Goal: Task Accomplishment & Management: Manage account settings

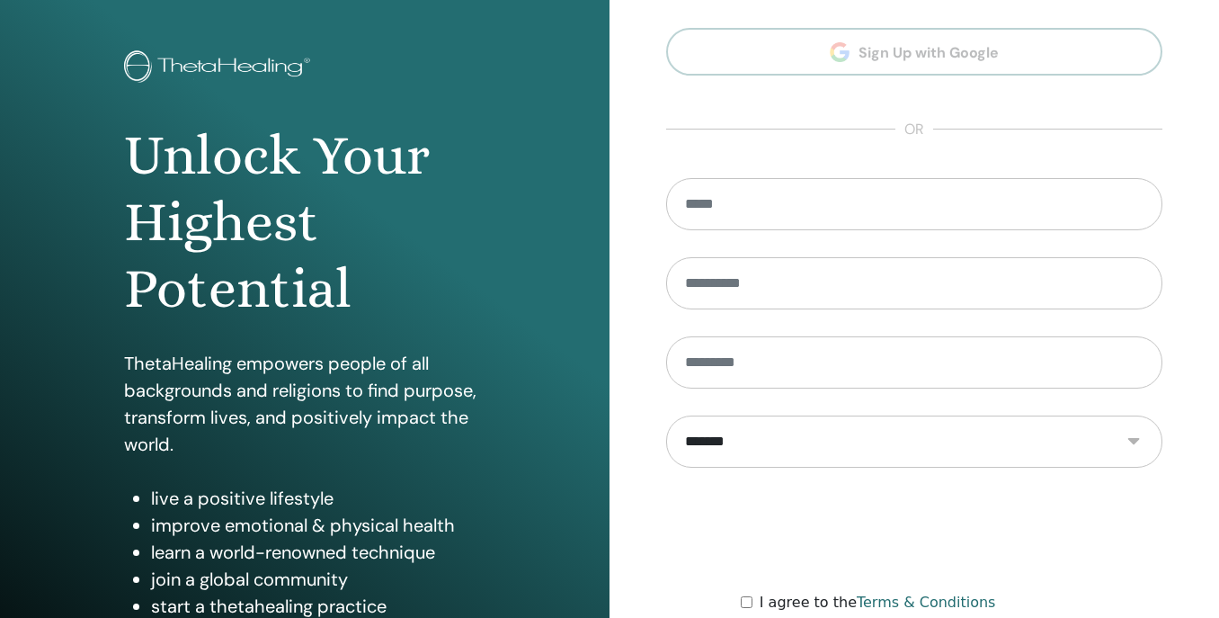
scroll to position [245, 0]
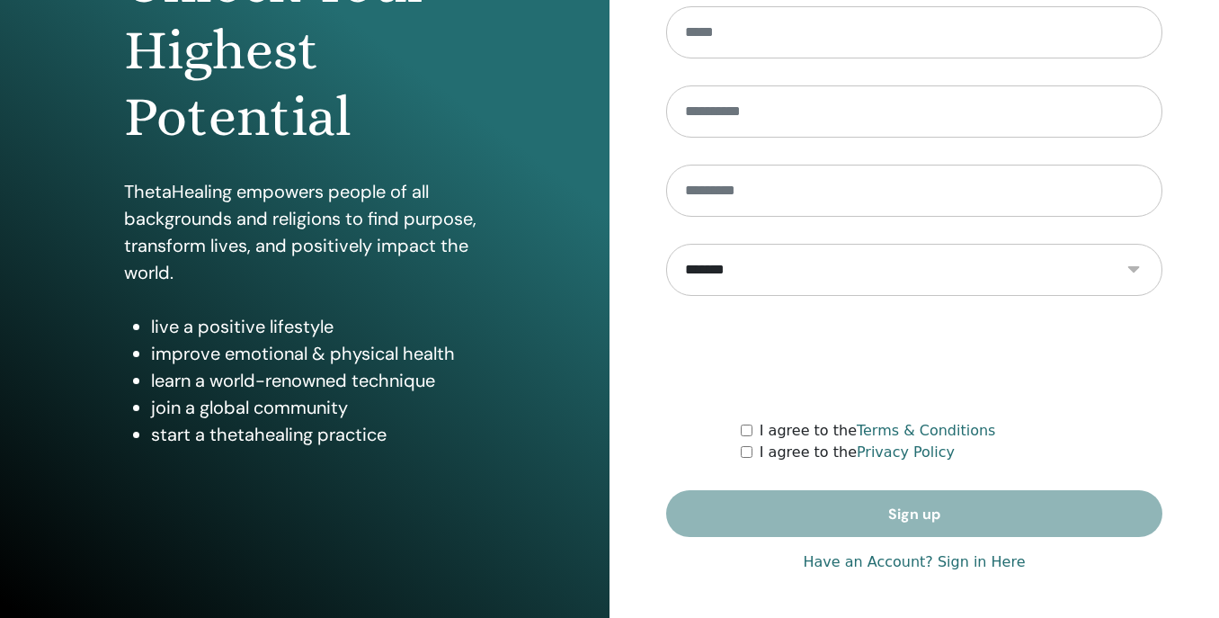
click at [890, 562] on link "Have an Account? Sign in Here" at bounding box center [914, 562] width 222 height 22
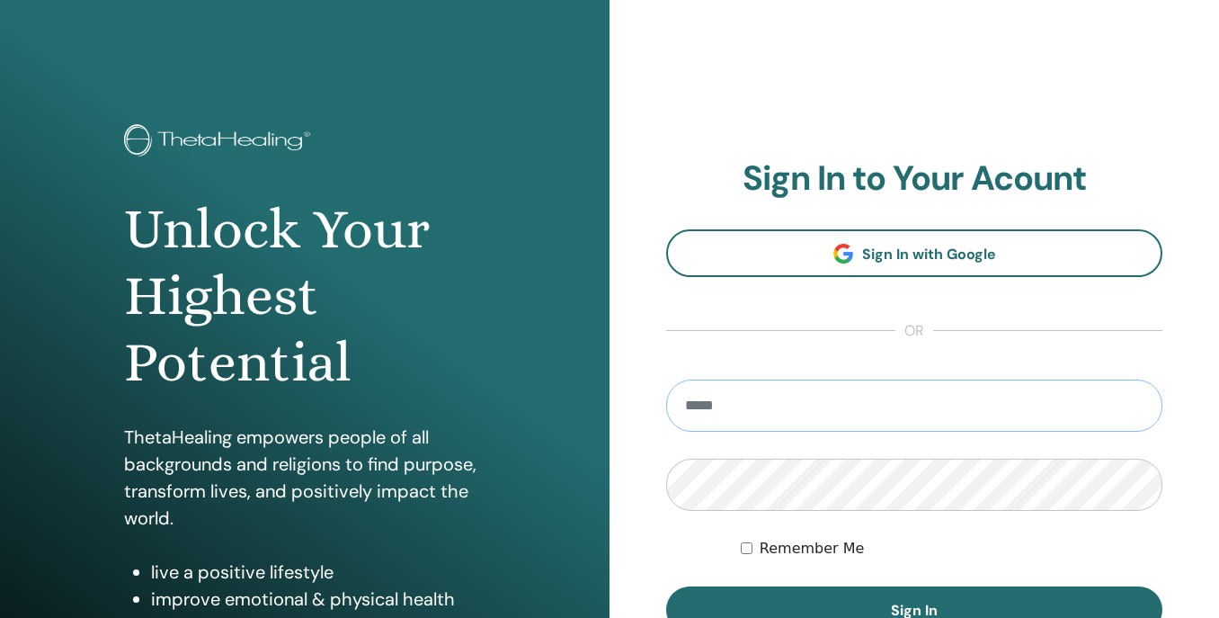
click at [785, 405] on input "email" at bounding box center [914, 405] width 496 height 52
type input "**********"
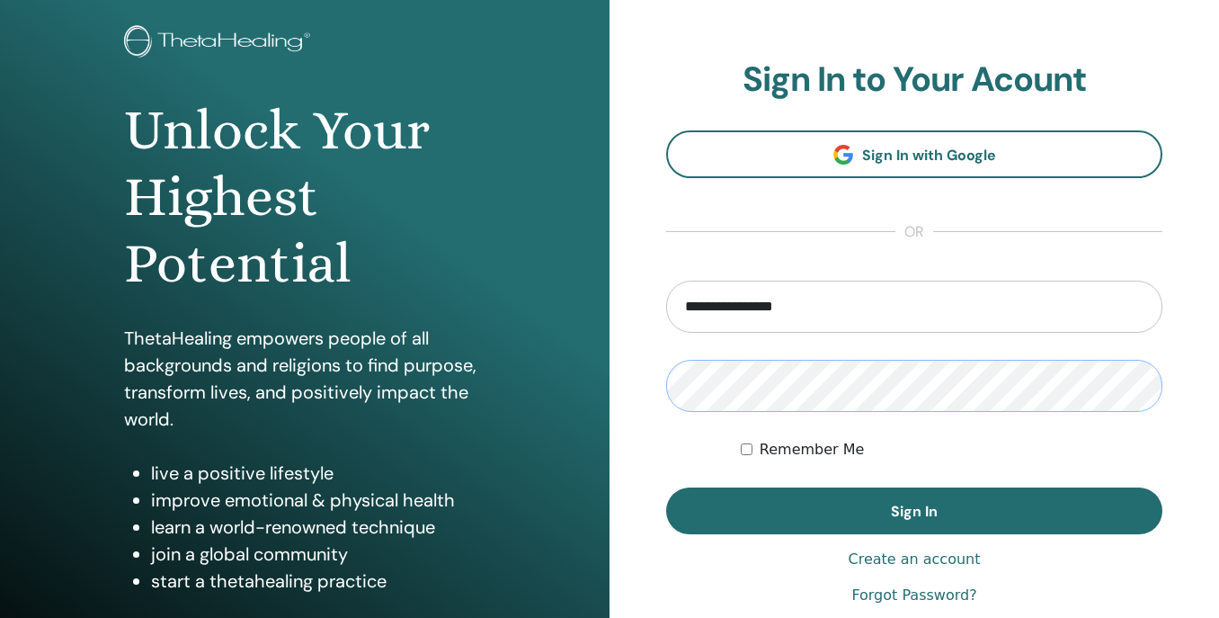
scroll to position [102, 0]
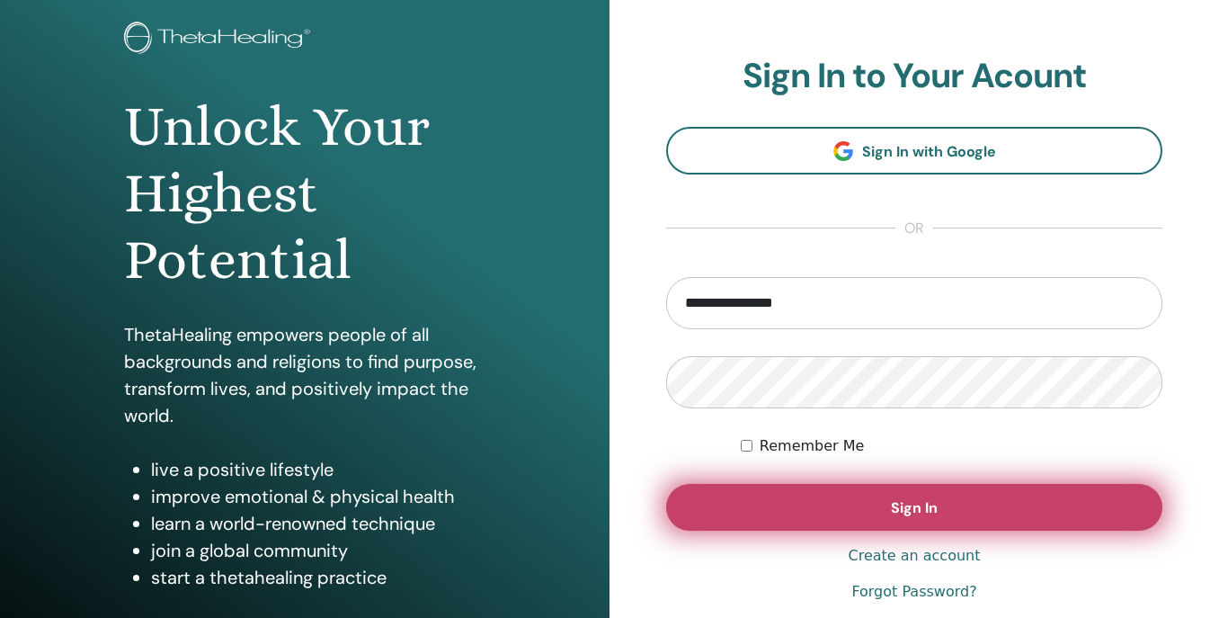
click at [873, 508] on button "Sign In" at bounding box center [914, 507] width 496 height 47
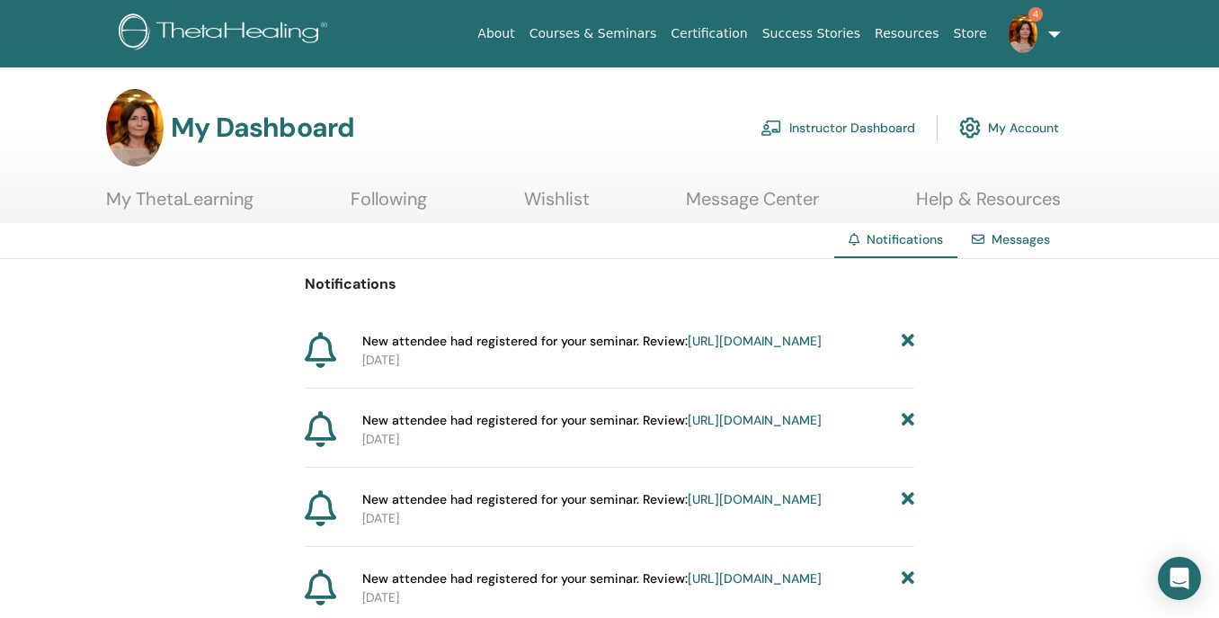
click at [905, 338] on icon at bounding box center [908, 341] width 13 height 19
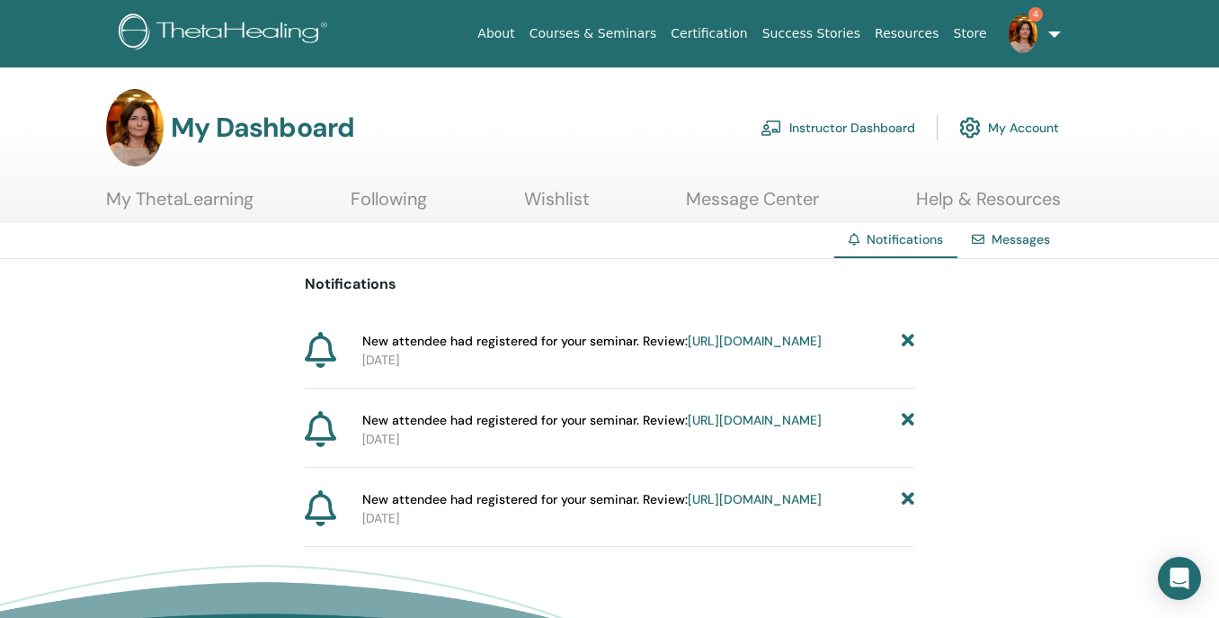
click at [905, 338] on icon at bounding box center [908, 341] width 13 height 19
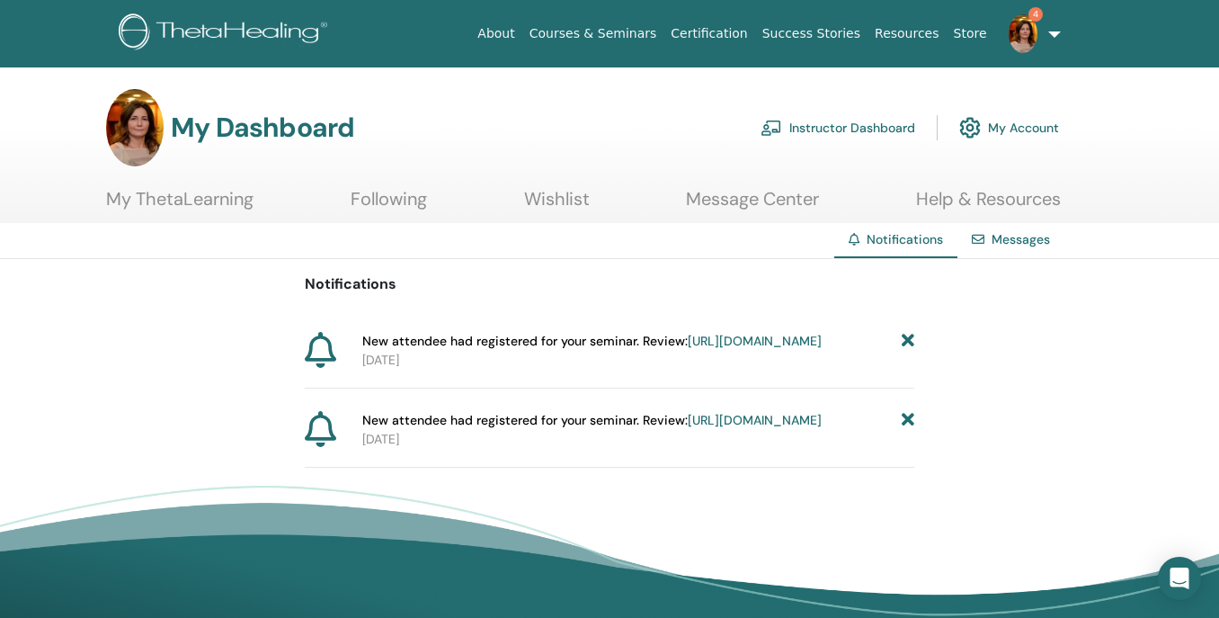
click at [905, 338] on icon at bounding box center [908, 341] width 13 height 19
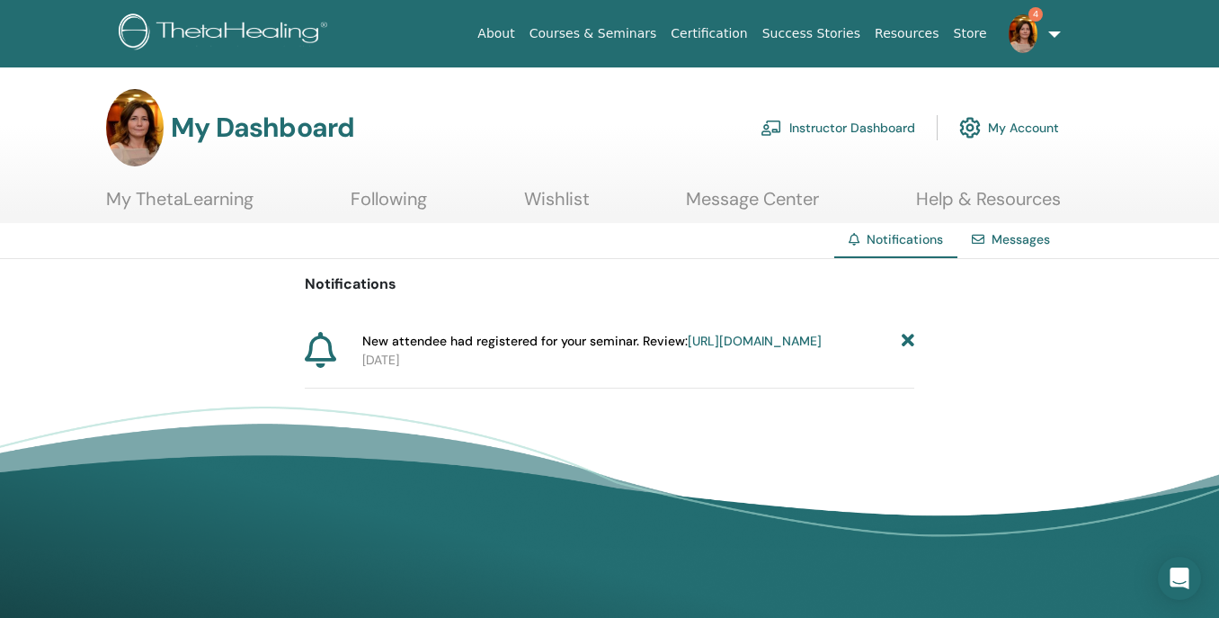
click at [905, 338] on icon at bounding box center [908, 341] width 13 height 19
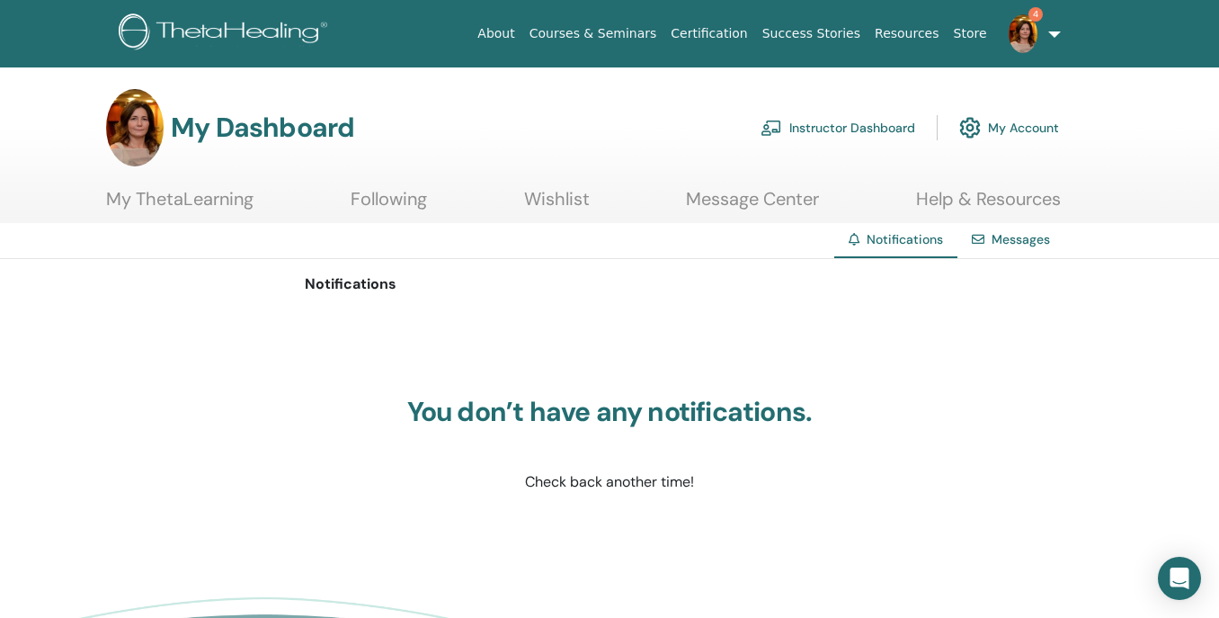
click at [851, 129] on link "Instructor Dashboard" at bounding box center [838, 128] width 155 height 40
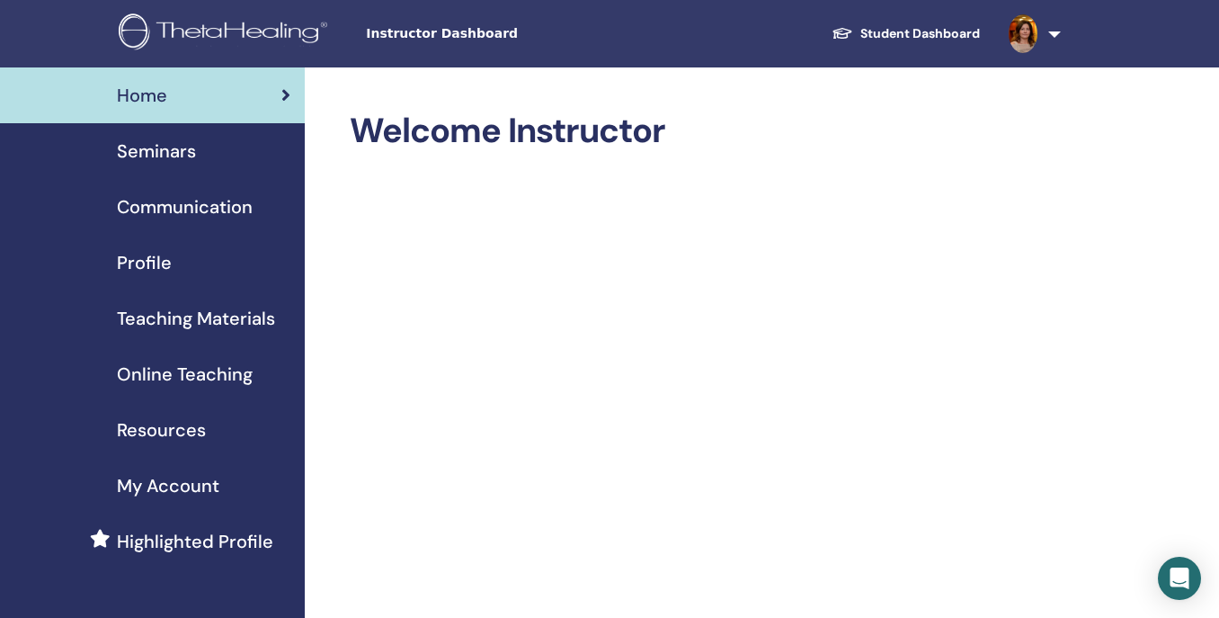
click at [158, 155] on span "Seminars" at bounding box center [156, 151] width 79 height 27
click at [168, 156] on span "Seminars" at bounding box center [156, 151] width 79 height 27
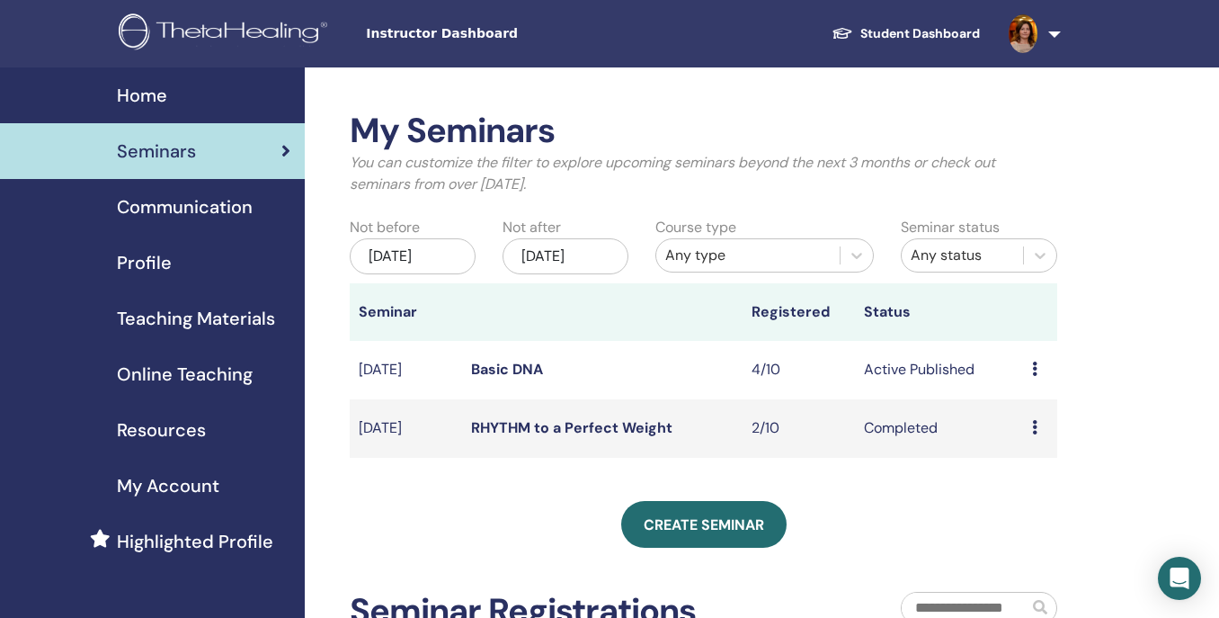
click at [525, 370] on link "Basic DNA" at bounding box center [507, 369] width 72 height 19
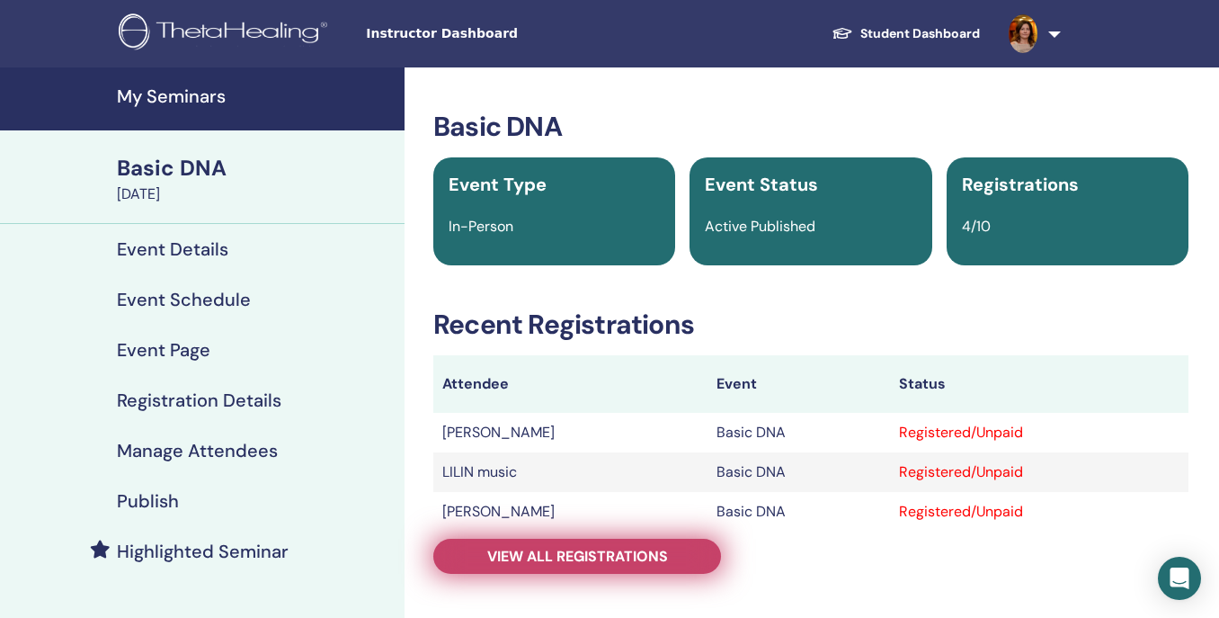
click at [594, 555] on span "View all registrations" at bounding box center [577, 556] width 181 height 19
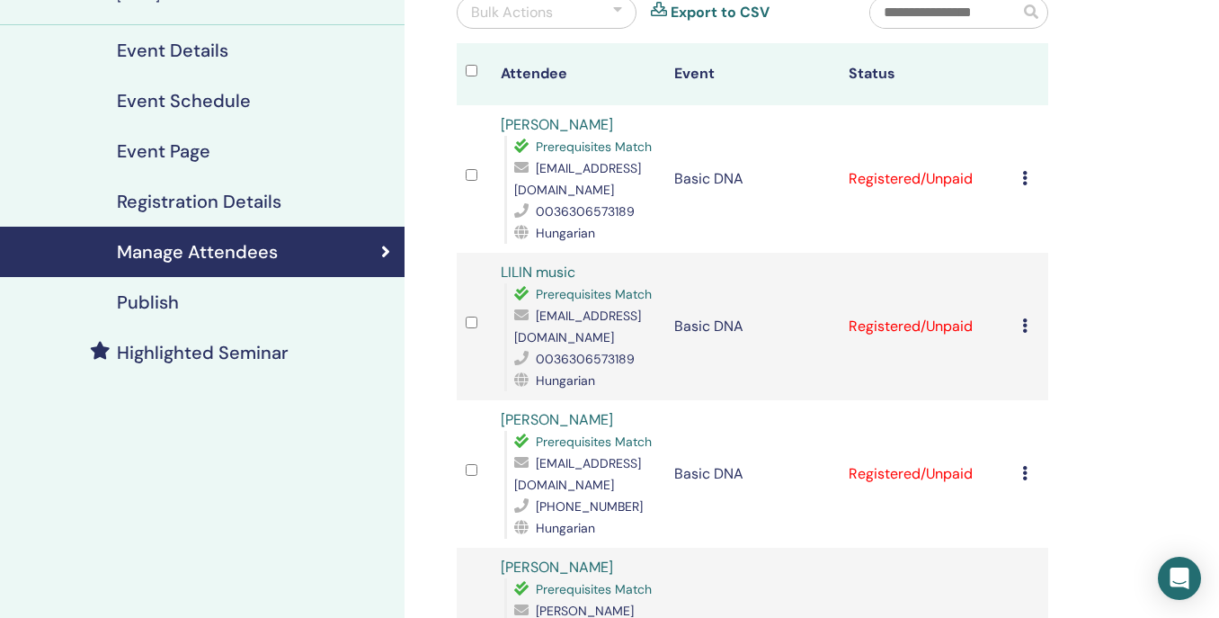
scroll to position [209, 0]
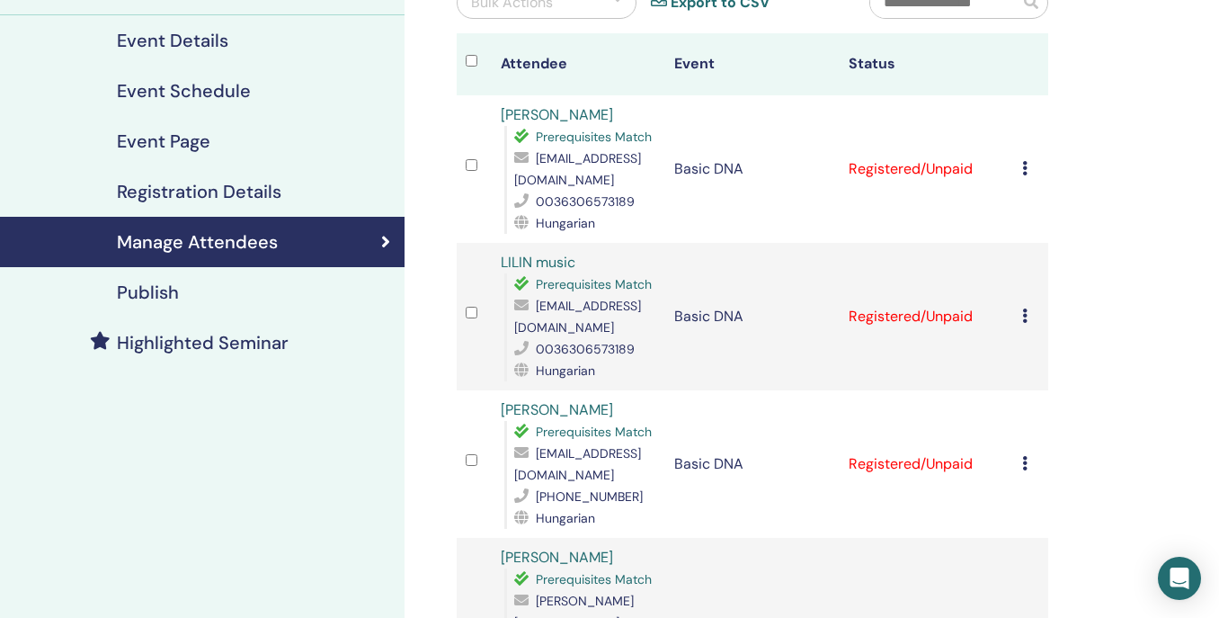
click at [1025, 323] on div "Cancel Registration Do not auto-certify Mark as Paid Mark as Unpaid Mark as Abs…" at bounding box center [1030, 317] width 17 height 22
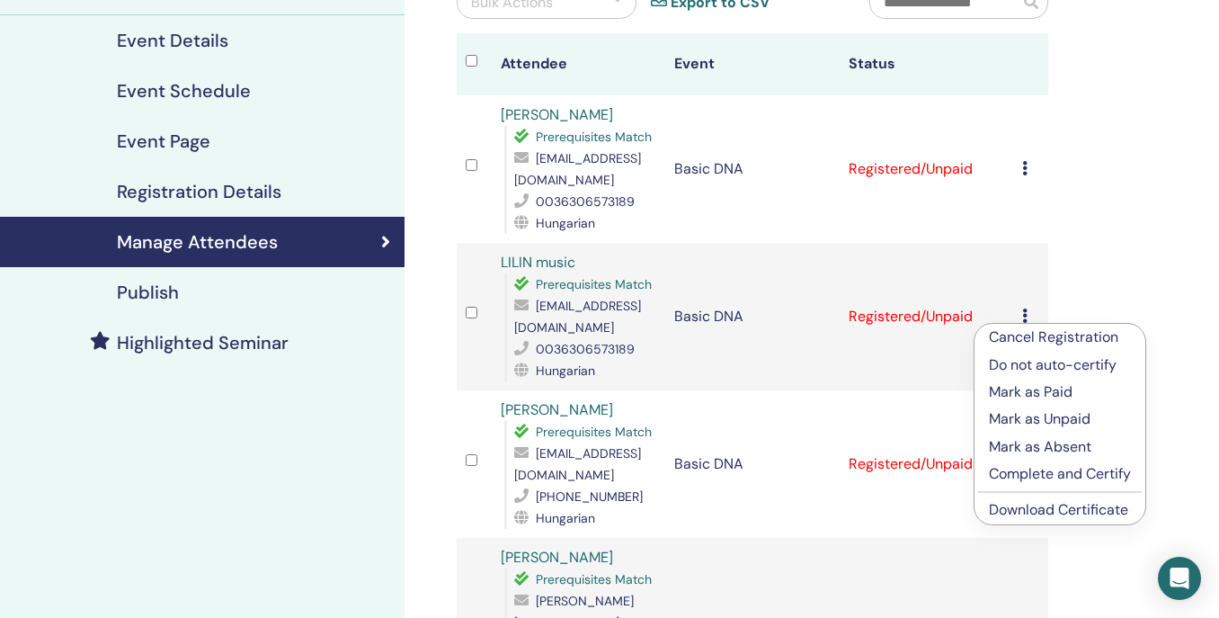
click at [1073, 339] on p "Cancel Registration" at bounding box center [1060, 337] width 142 height 22
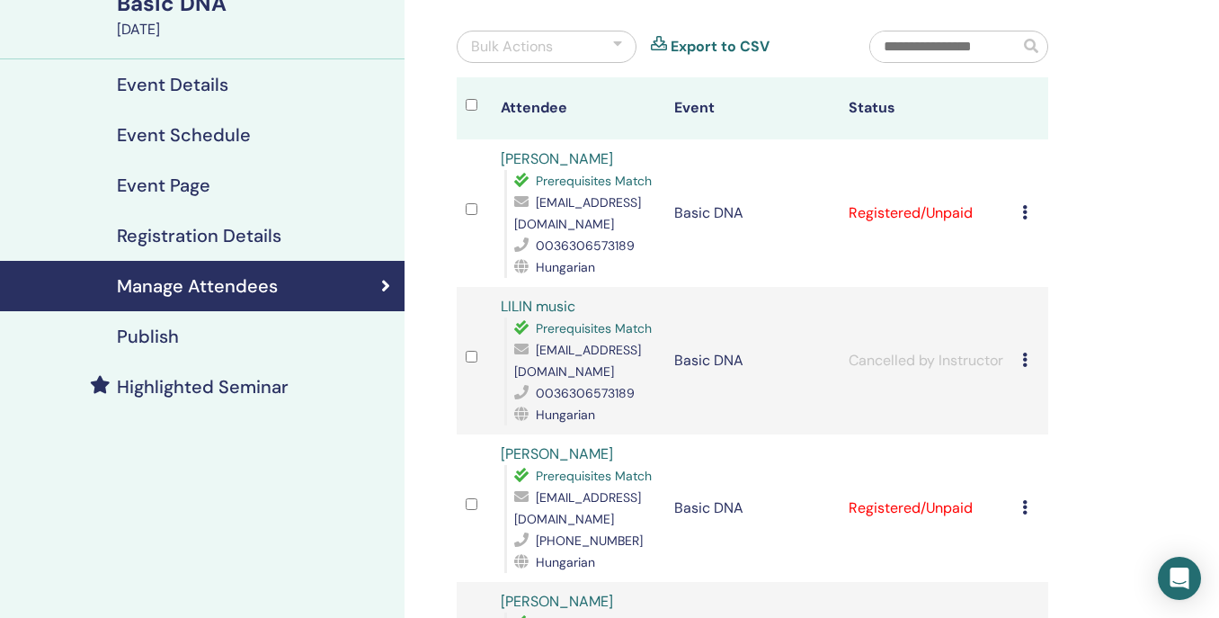
scroll to position [169, 0]
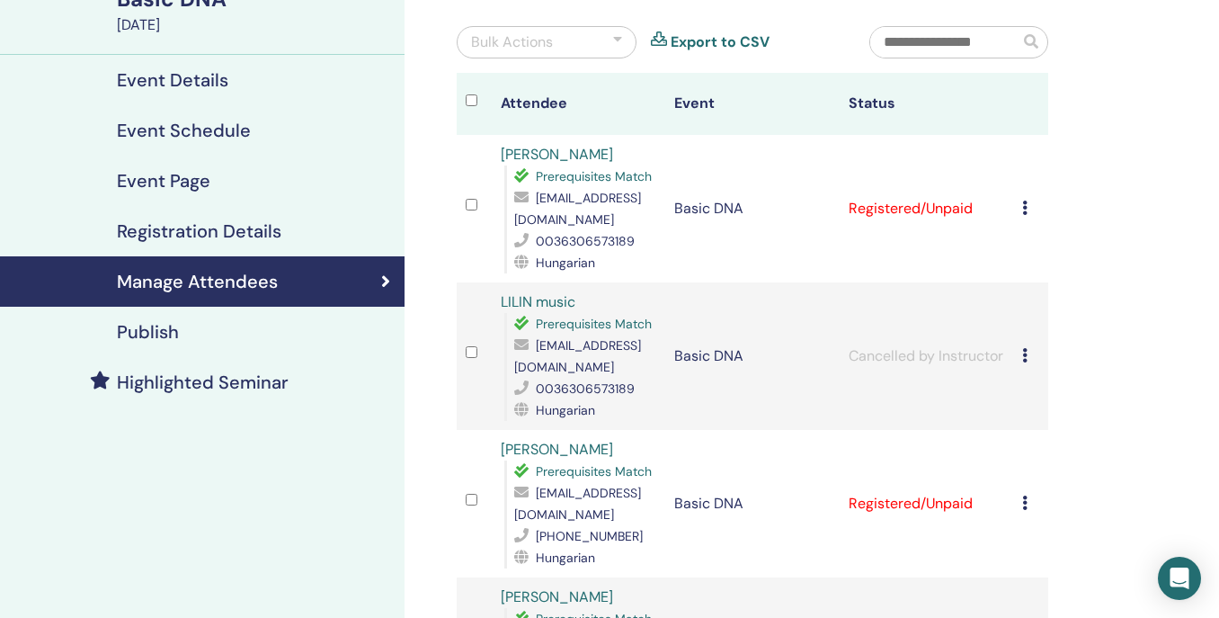
click at [1029, 211] on div "Cancel Registration Do not auto-certify Mark as Paid Mark as Unpaid Mark as Abs…" at bounding box center [1030, 209] width 17 height 22
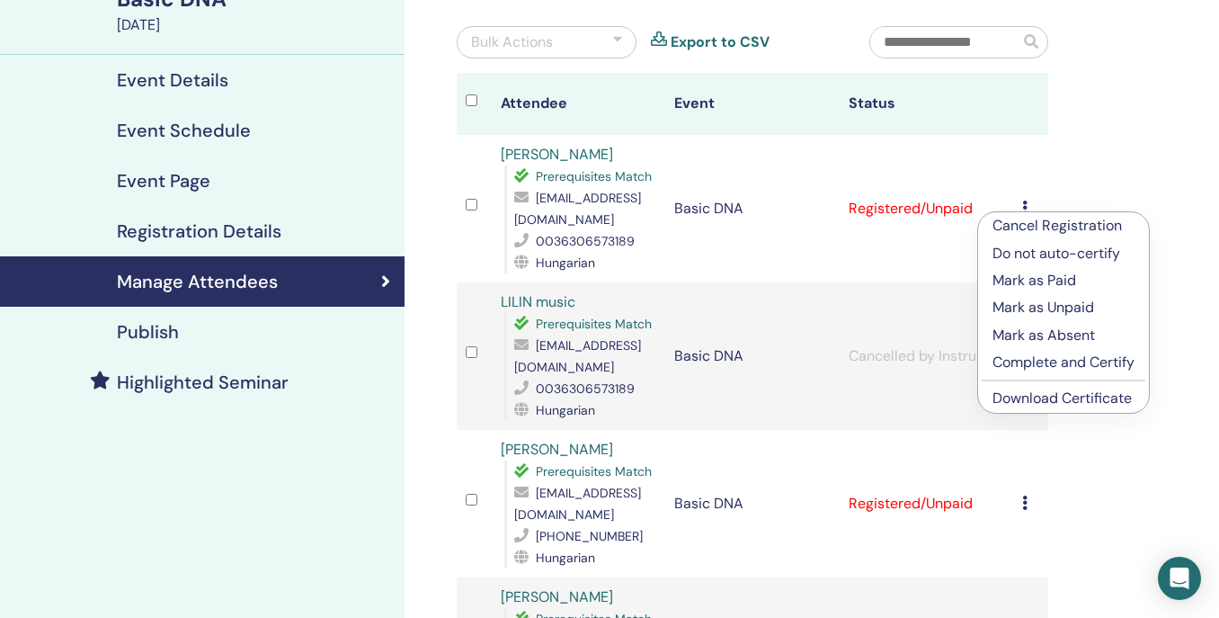
click at [1086, 400] on link "Download Certificate" at bounding box center [1062, 397] width 139 height 19
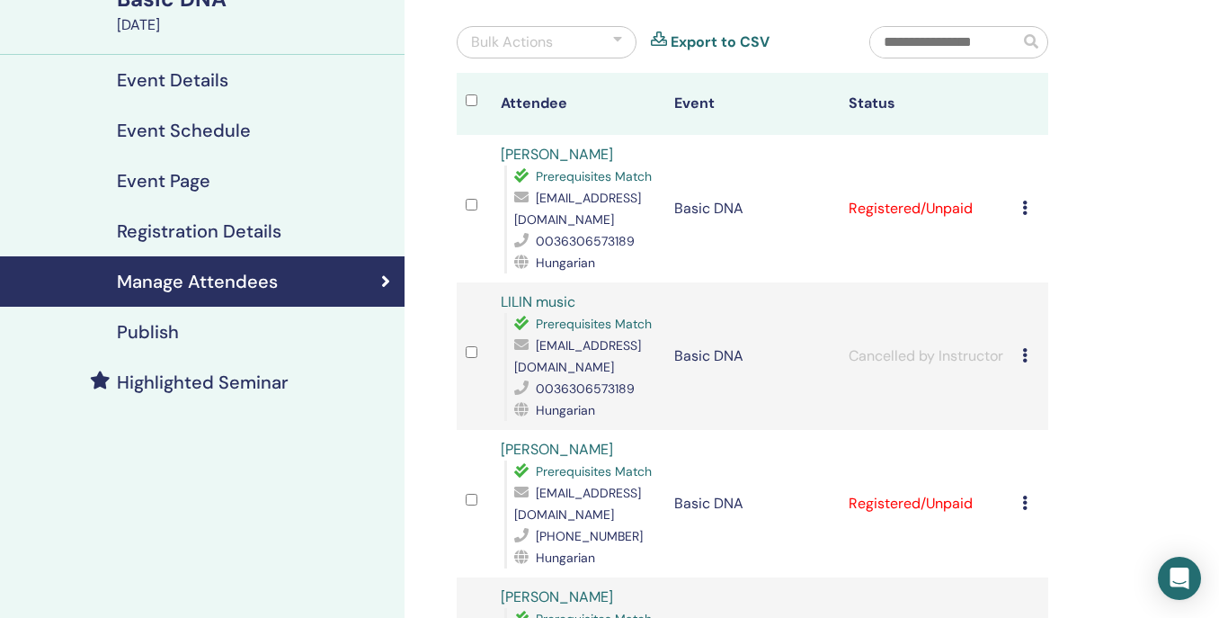
click at [1026, 503] on icon at bounding box center [1024, 502] width 5 height 14
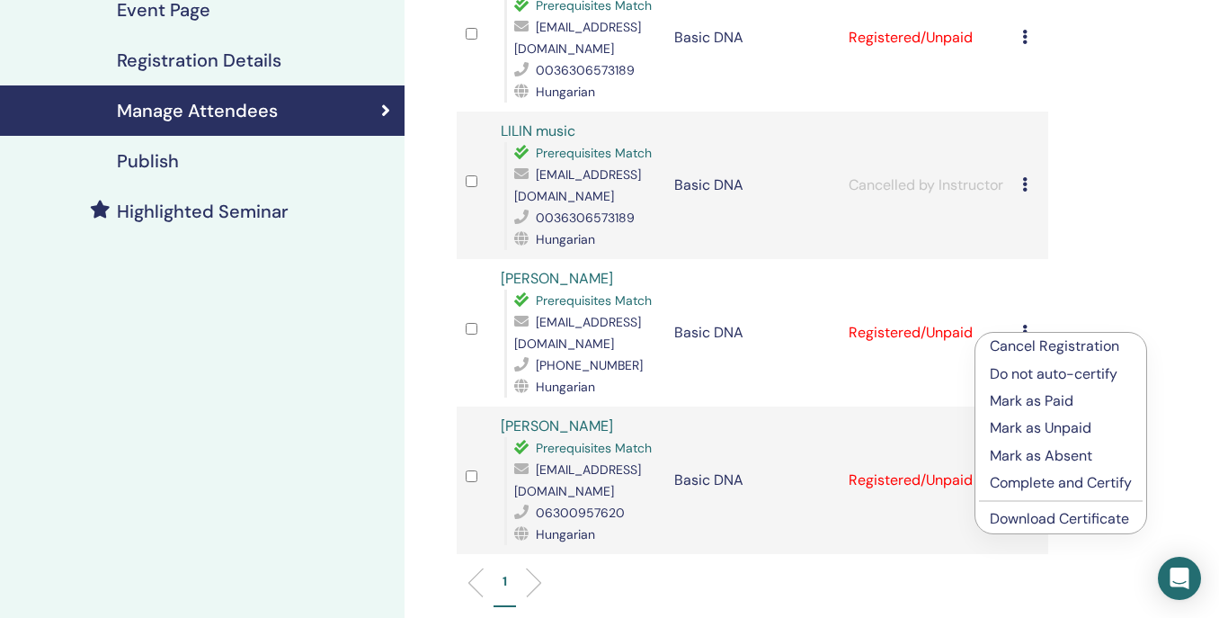
scroll to position [352, 0]
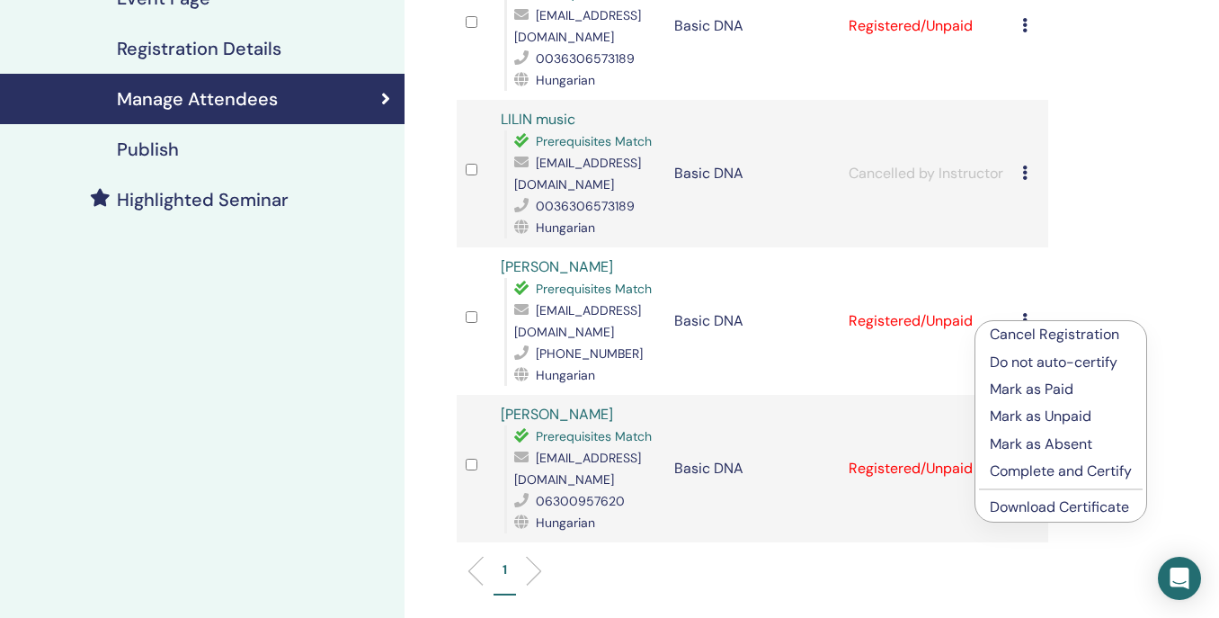
click at [1026, 509] on link "Download Certificate" at bounding box center [1059, 506] width 139 height 19
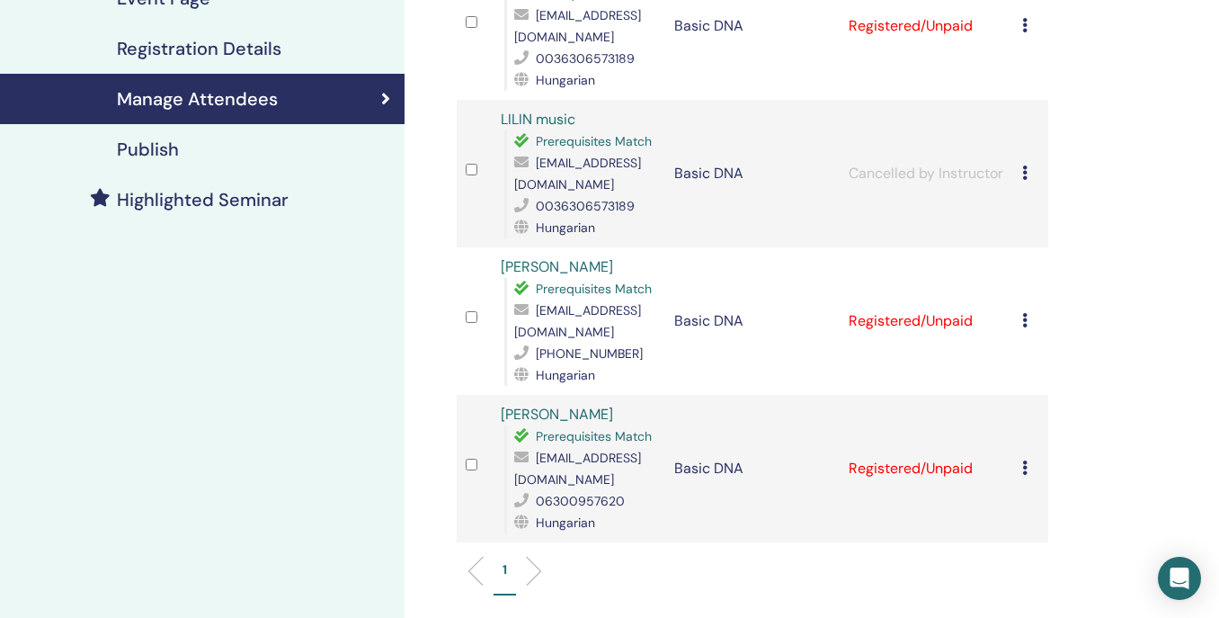
click at [1026, 470] on icon at bounding box center [1024, 467] width 5 height 14
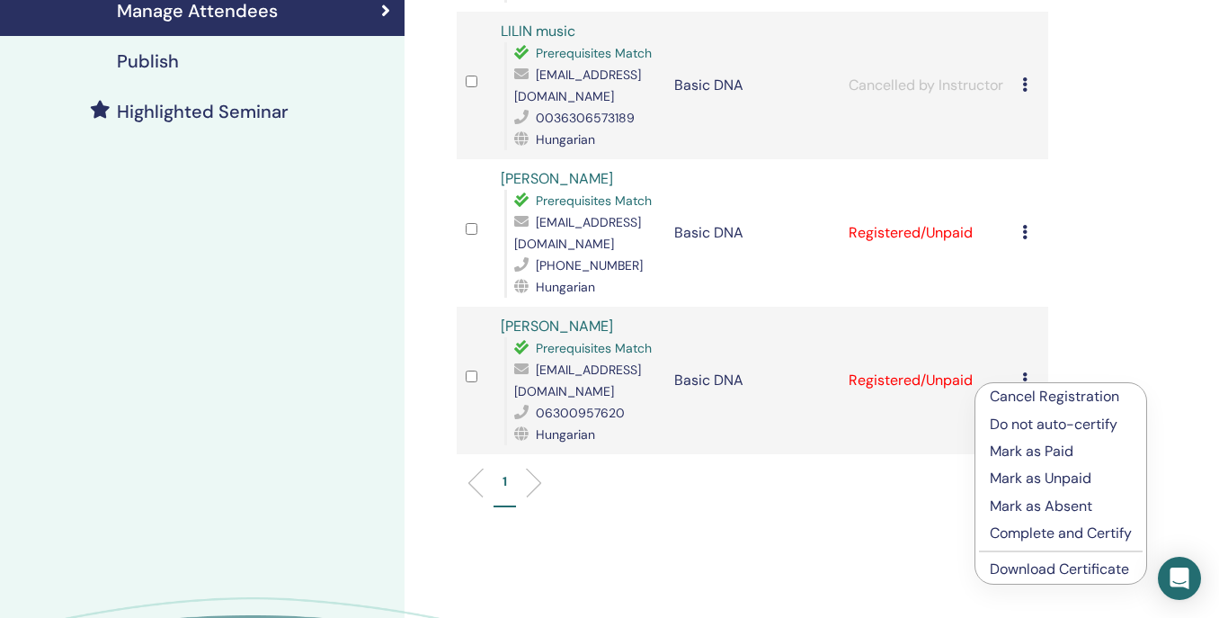
scroll to position [444, 0]
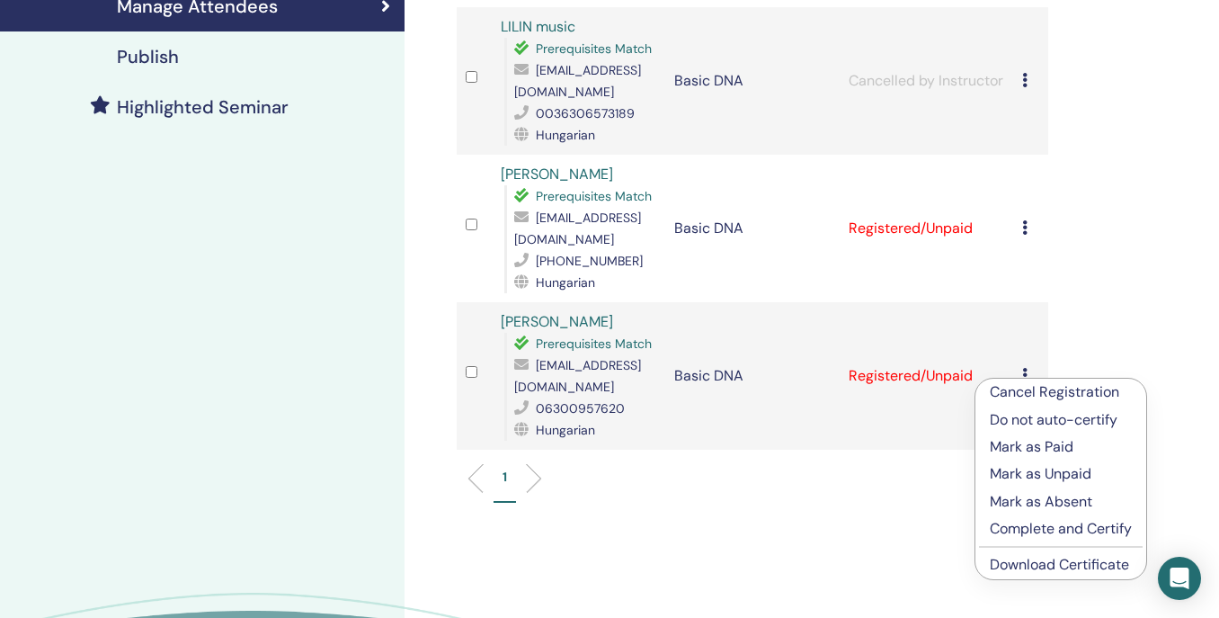
click at [1038, 566] on link "Download Certificate" at bounding box center [1059, 564] width 139 height 19
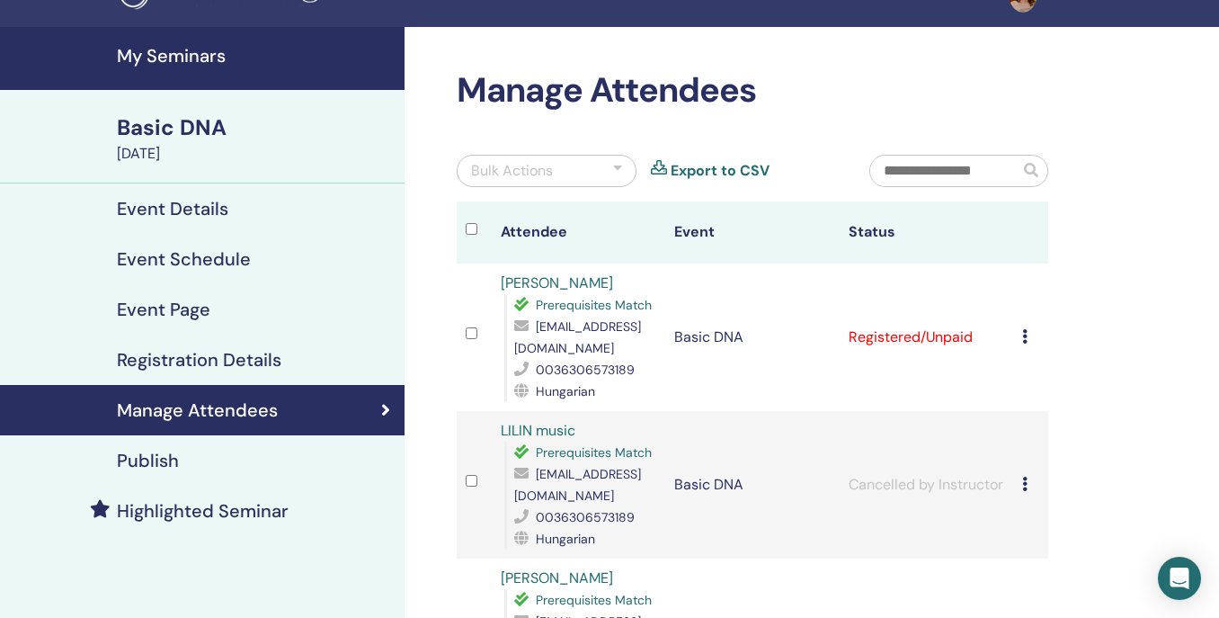
scroll to position [0, 0]
